Goal: Find specific page/section: Find specific page/section

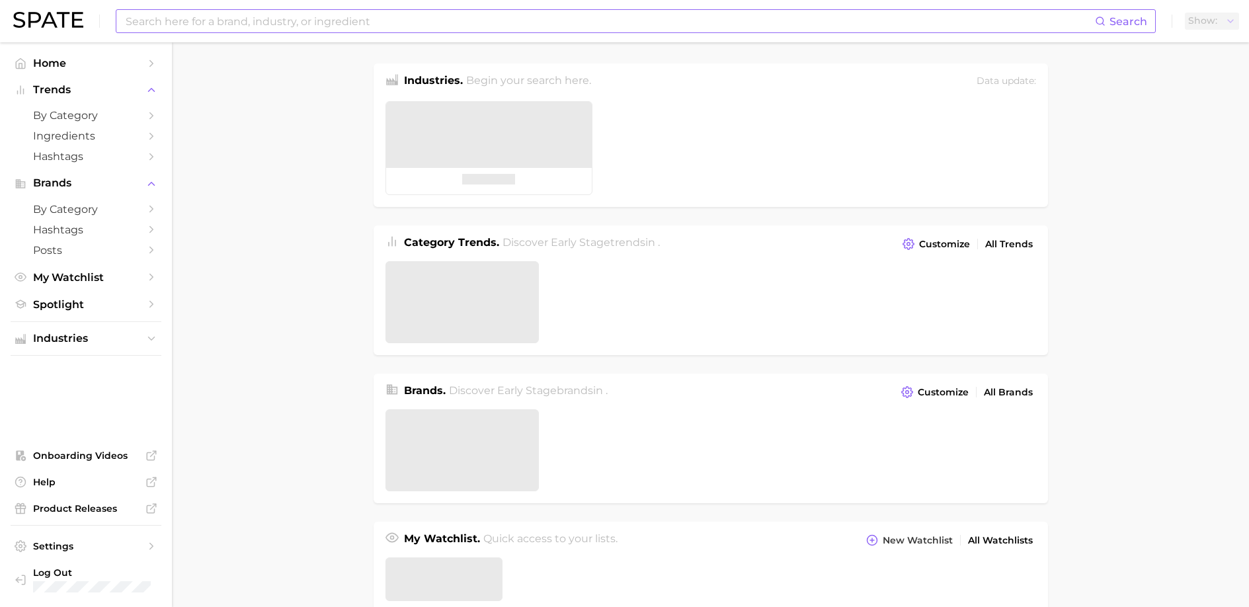
click at [250, 19] on input at bounding box center [609, 21] width 971 height 22
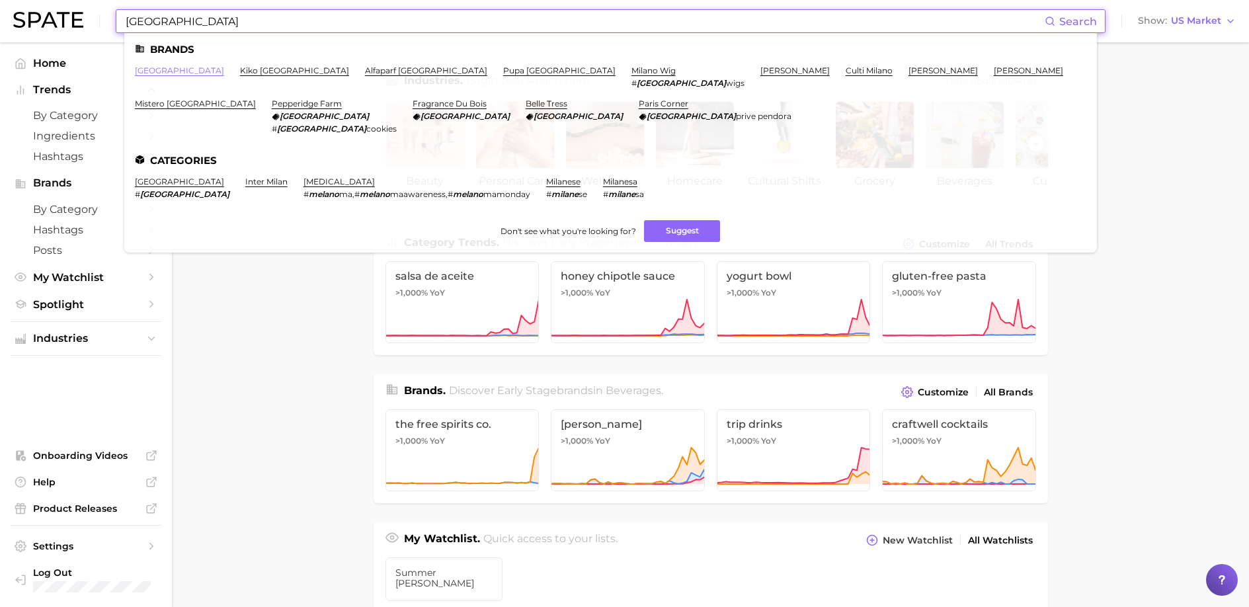
type input "[GEOGRAPHIC_DATA]"
click at [155, 71] on link "[GEOGRAPHIC_DATA]" at bounding box center [179, 70] width 89 height 10
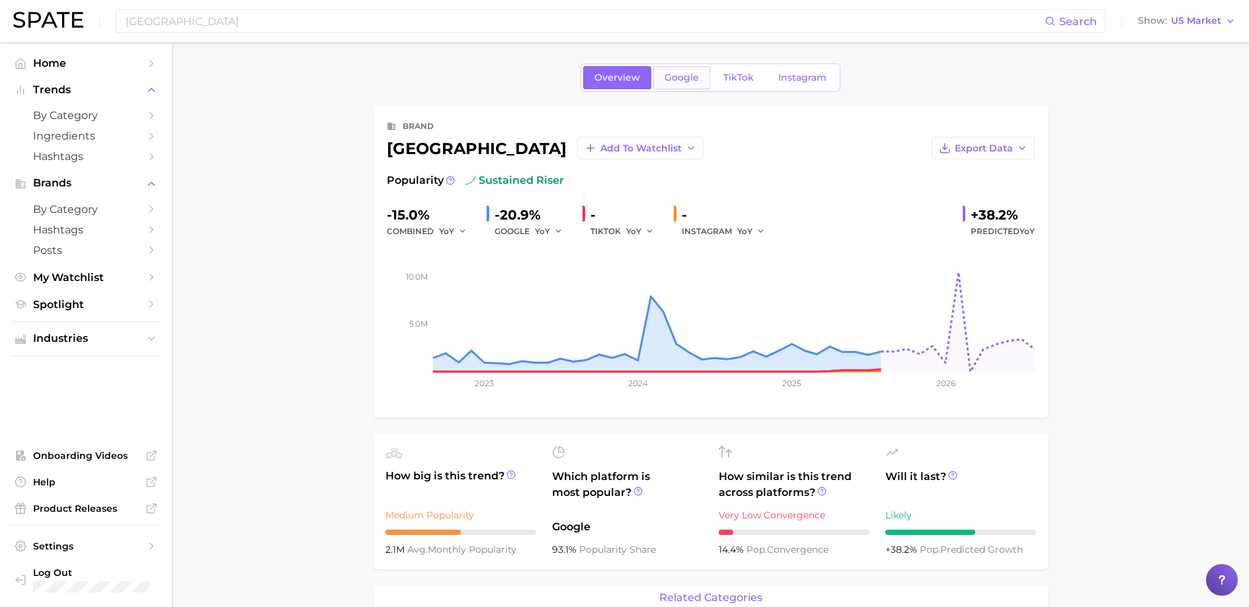
click at [693, 80] on span "Google" at bounding box center [682, 77] width 34 height 11
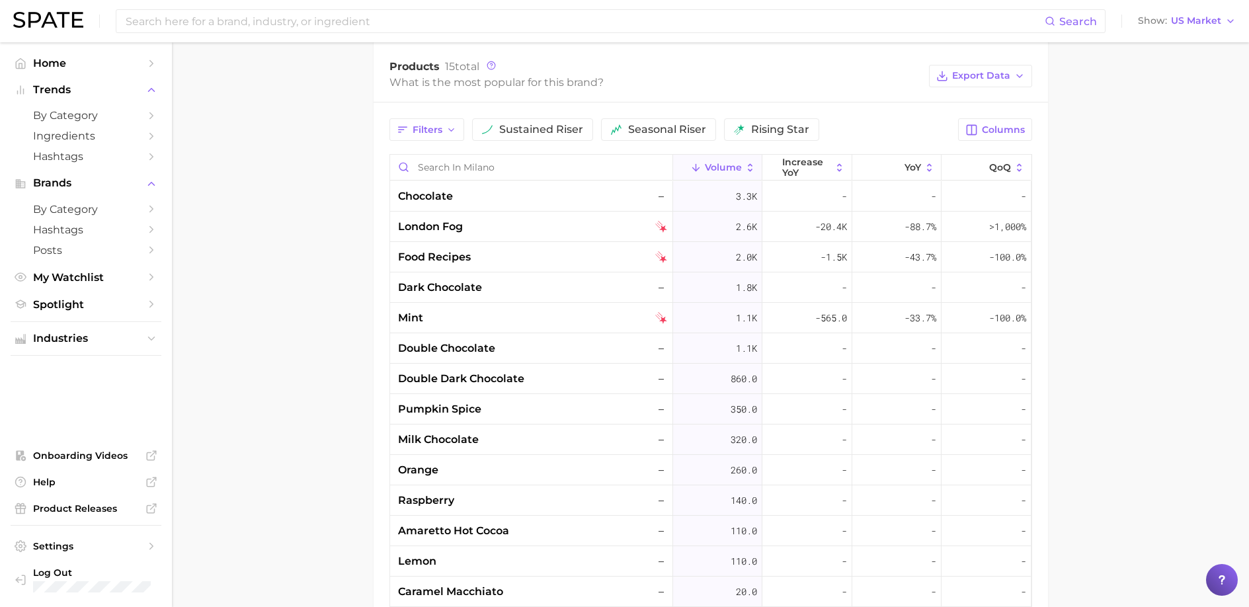
scroll to position [721, 0]
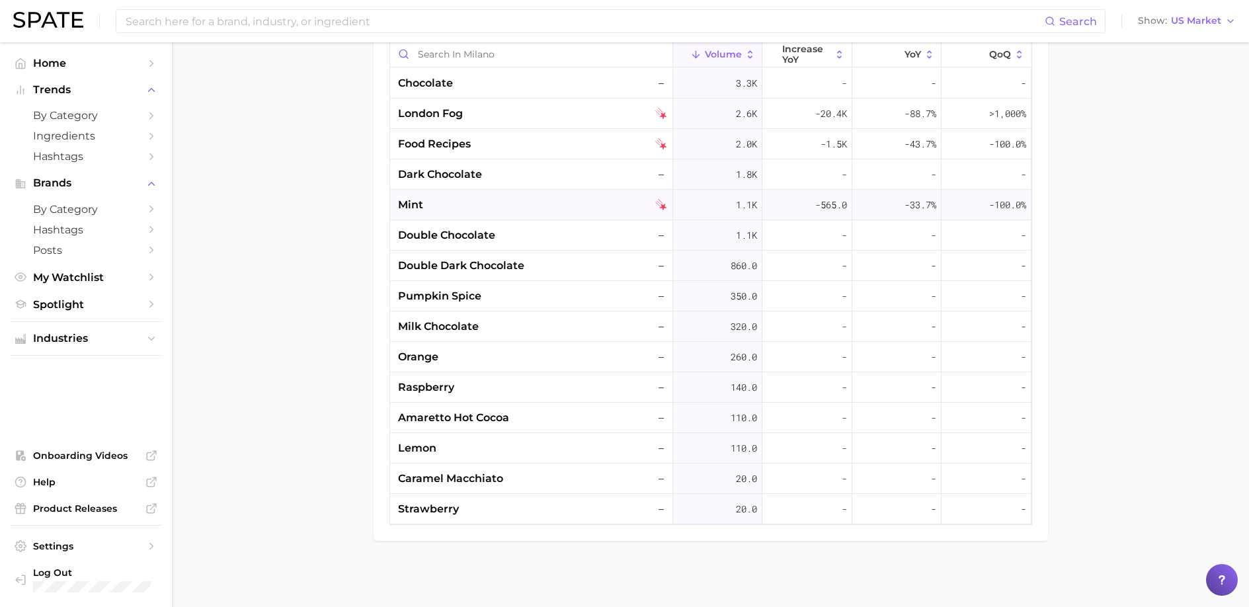
click at [487, 211] on div "mint" at bounding box center [532, 205] width 269 height 16
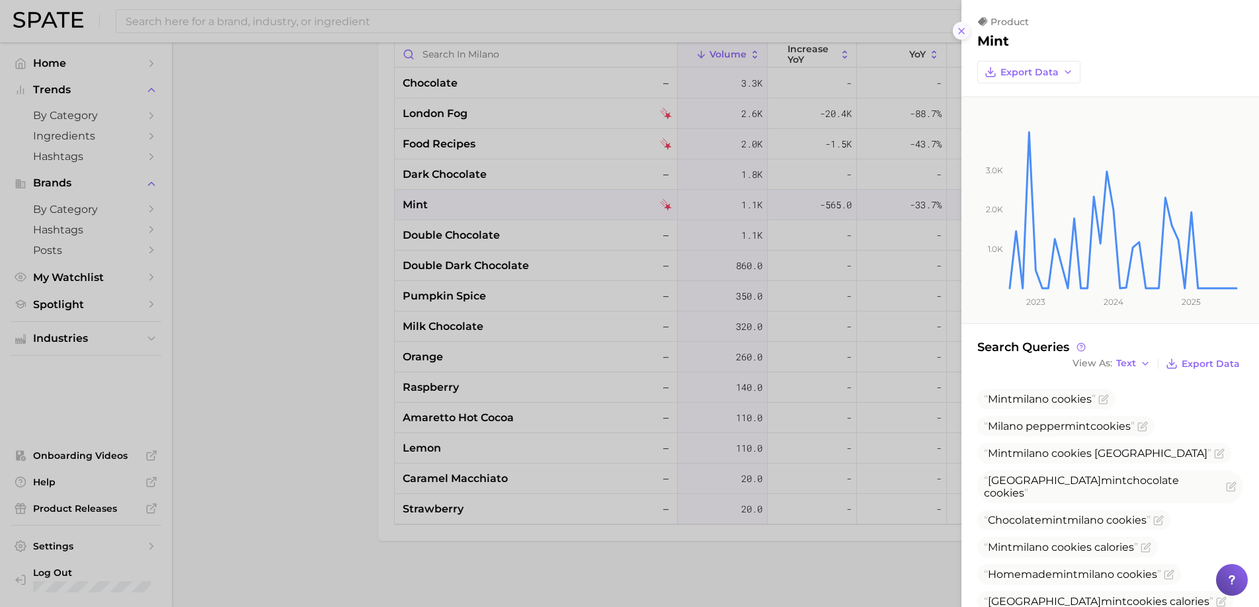
click at [960, 36] on icon at bounding box center [961, 31] width 11 height 11
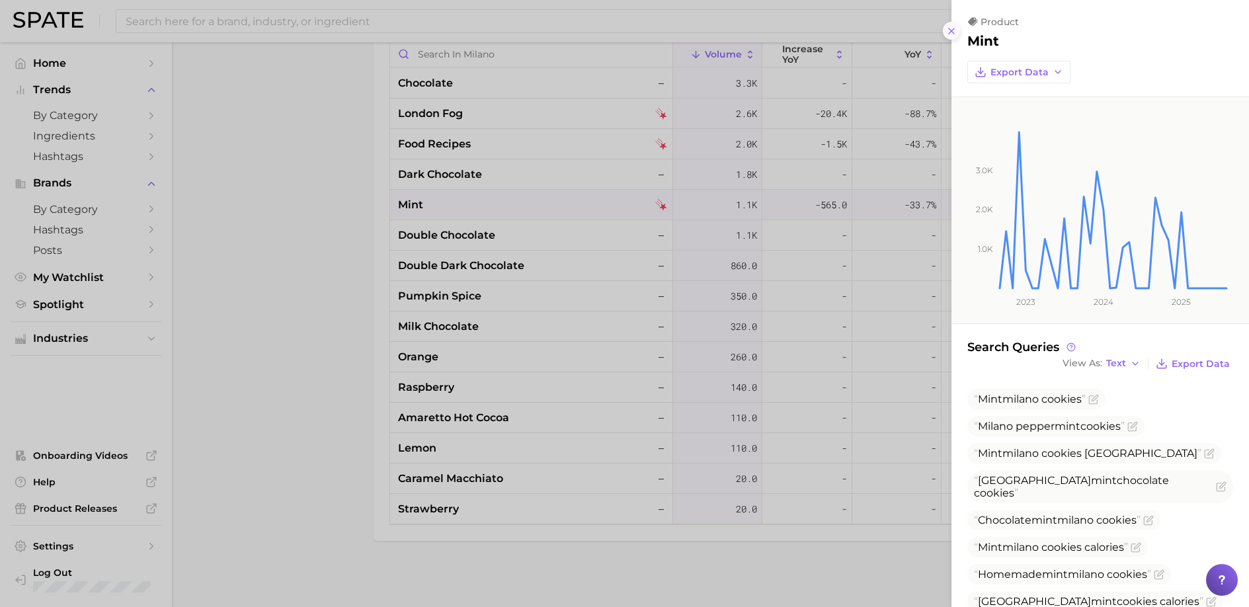
click at [960, 606] on div "product mint Export Data 1.0k 2.0k 3.0k 2023 2024 2025 Search Queries View As T…" at bounding box center [624, 607] width 1249 height 0
